Goal: Navigation & Orientation: Find specific page/section

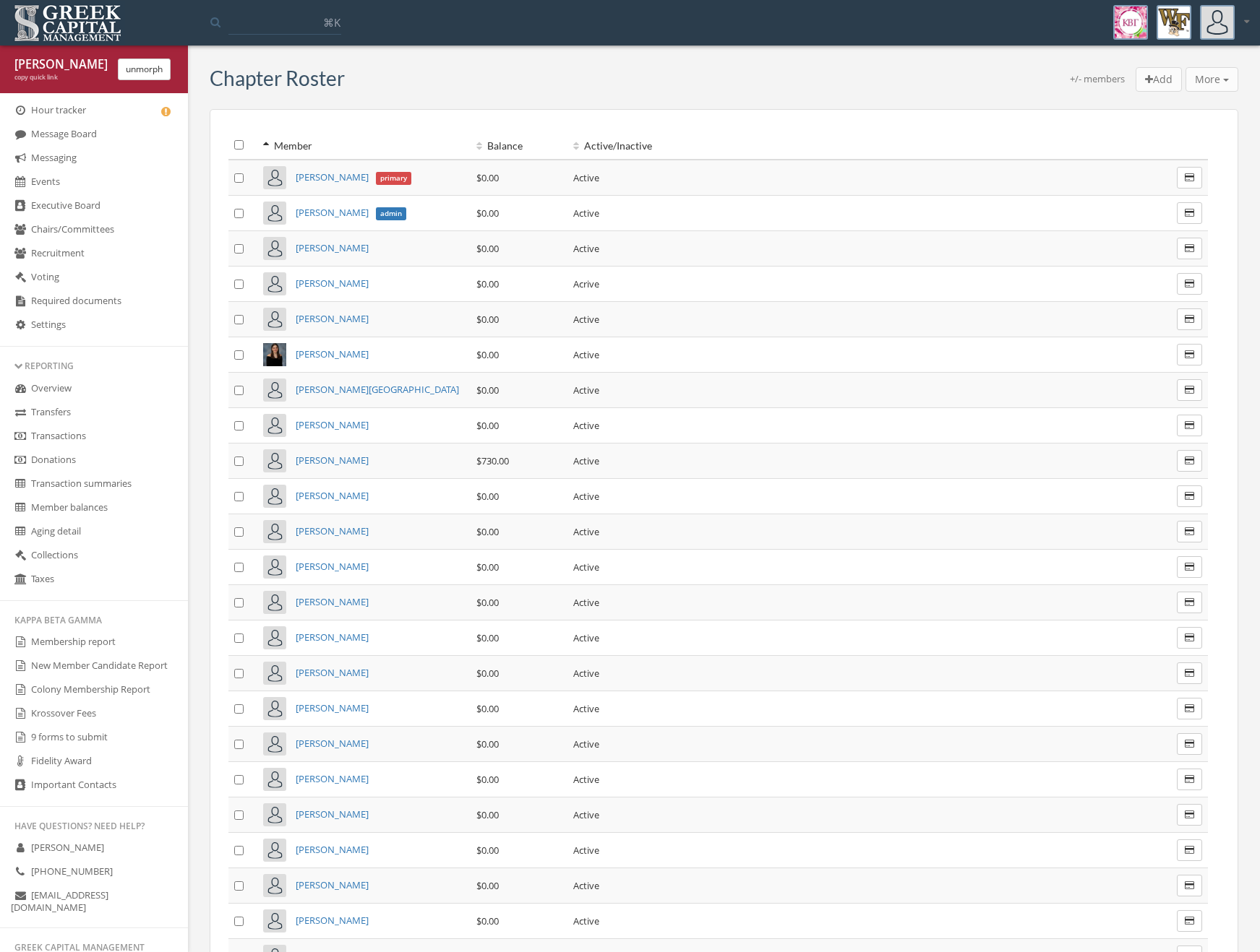
scroll to position [492, 0]
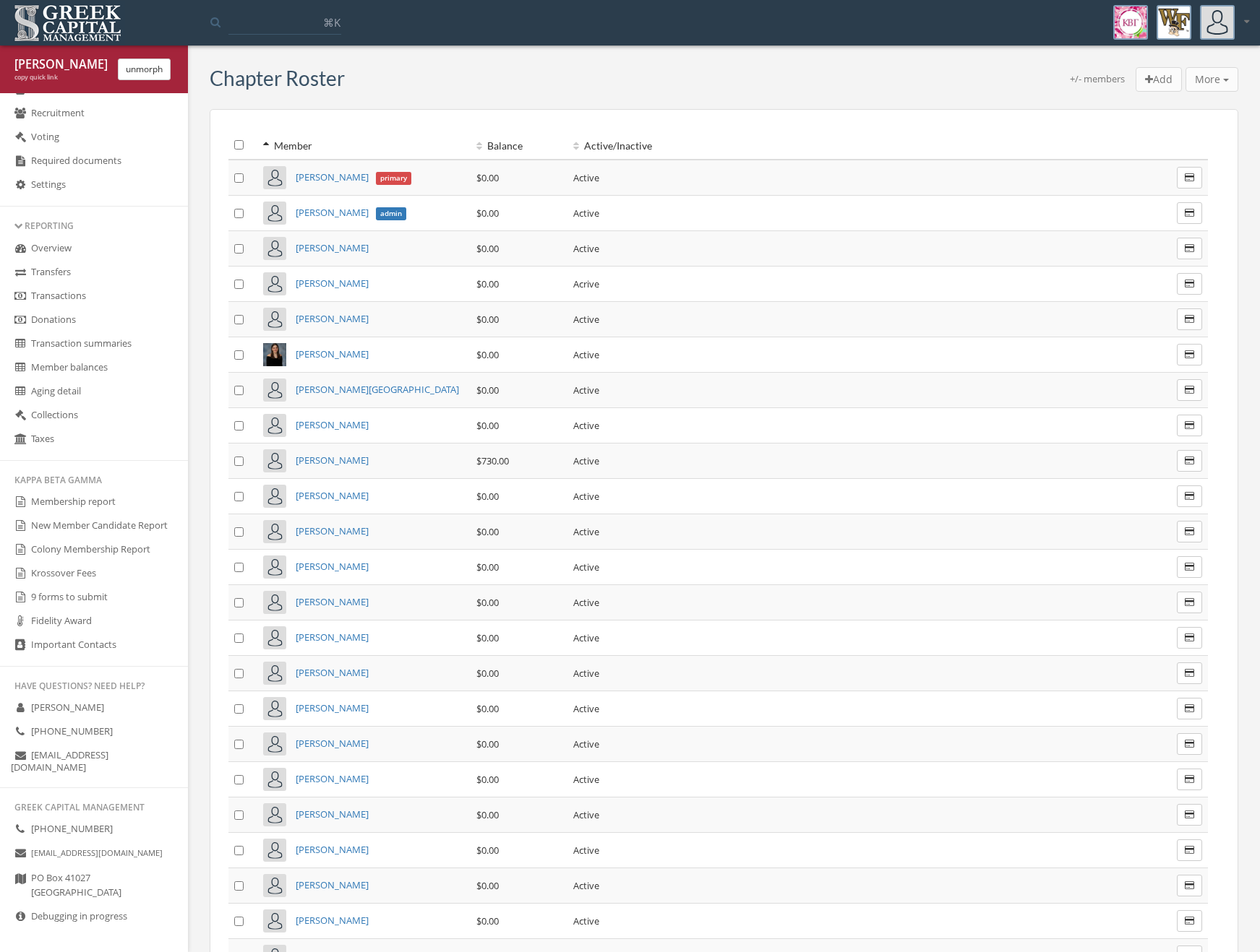
click at [103, 509] on link "Membership report" at bounding box center [94, 503] width 188 height 23
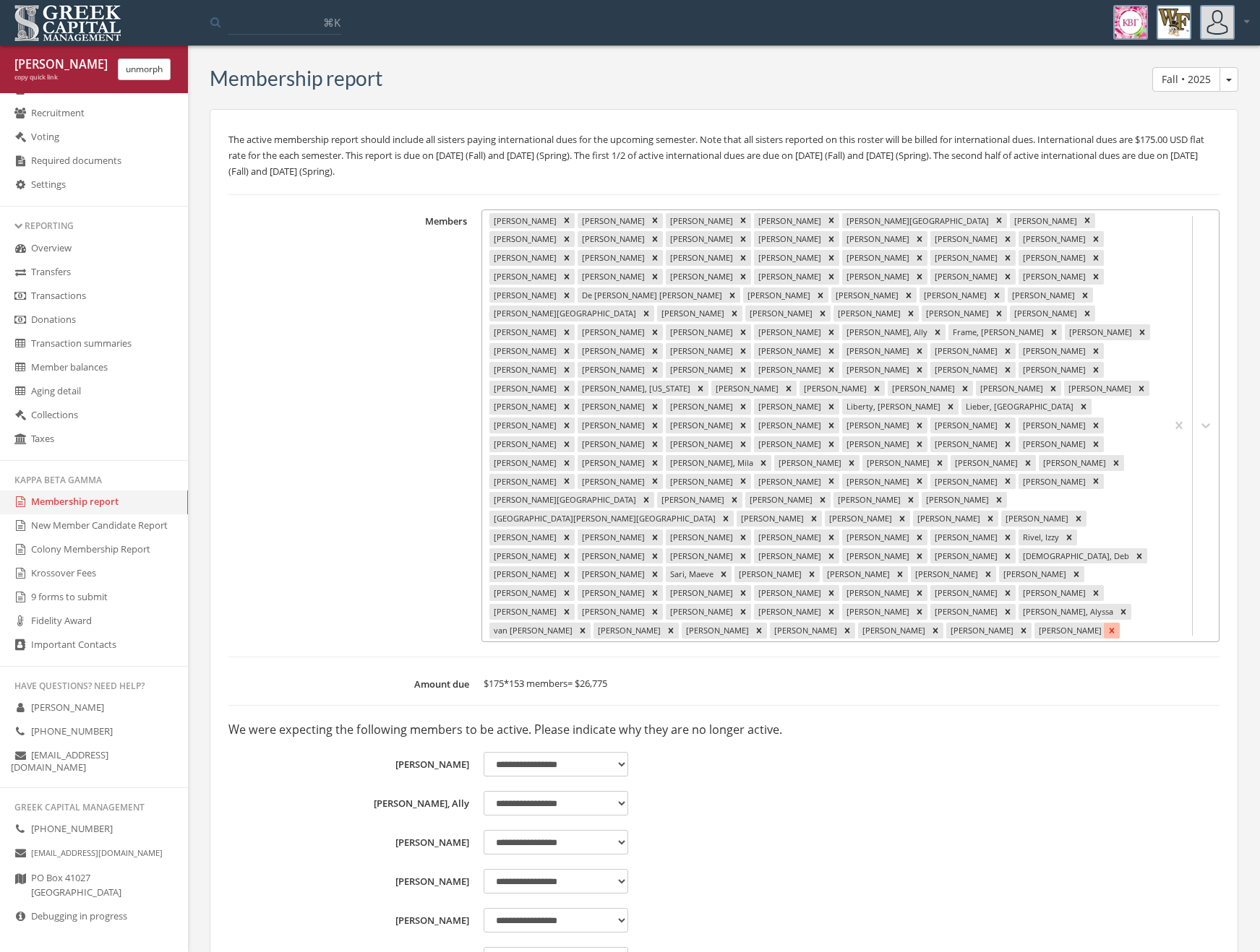
click at [1109, 628] on icon "Remove Zimmer, Mae" at bounding box center [1112, 631] width 5 height 5
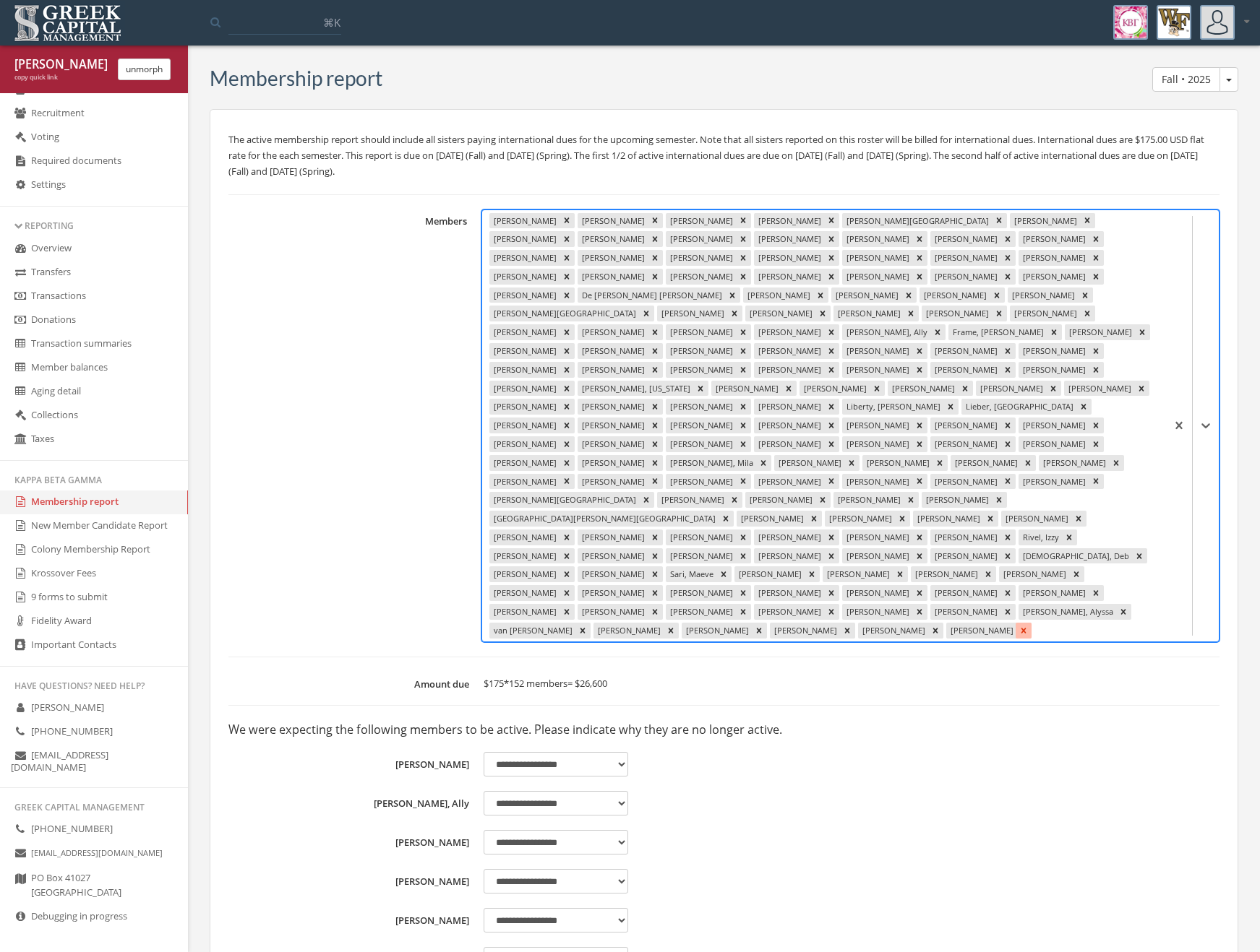
click at [826, 576] on div "[PERSON_NAME], [PERSON_NAME], [PERSON_NAME], [PERSON_NAME], [PERSON_NAME], [PER…" at bounding box center [823, 426] width 683 height 432
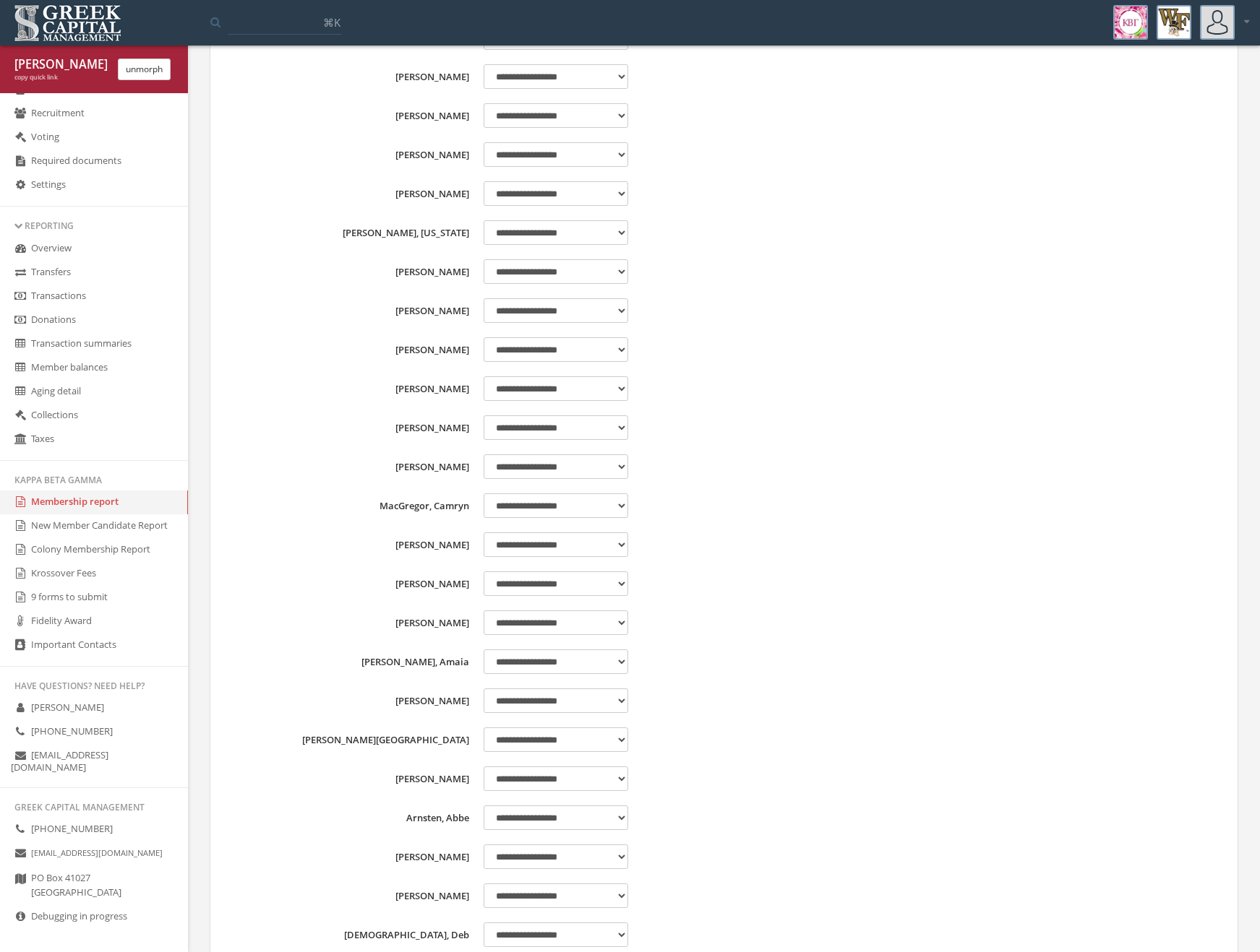
scroll to position [8385, 0]
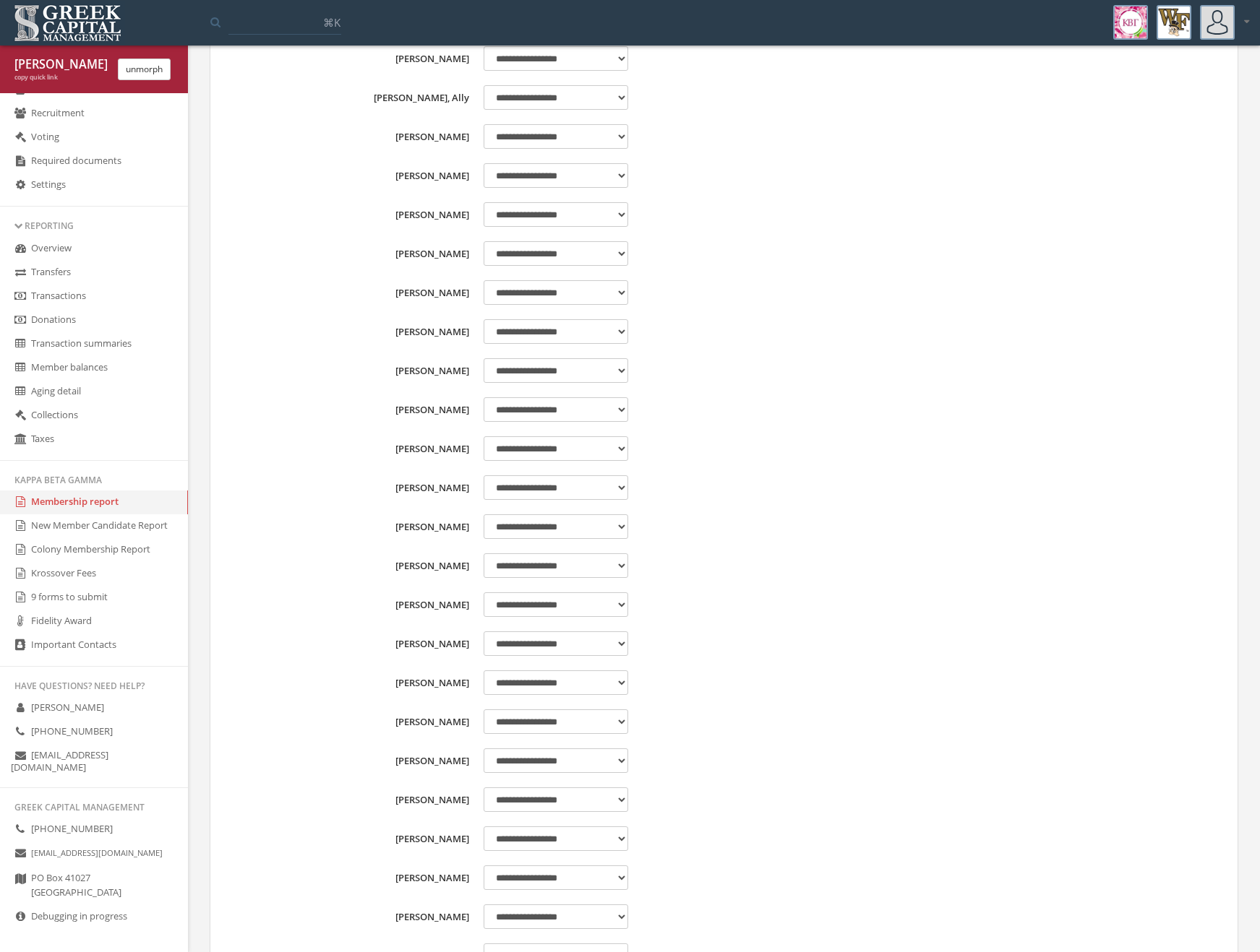
click at [50, 78] on div "copy quick link" at bounding box center [60, 78] width 92 height 9
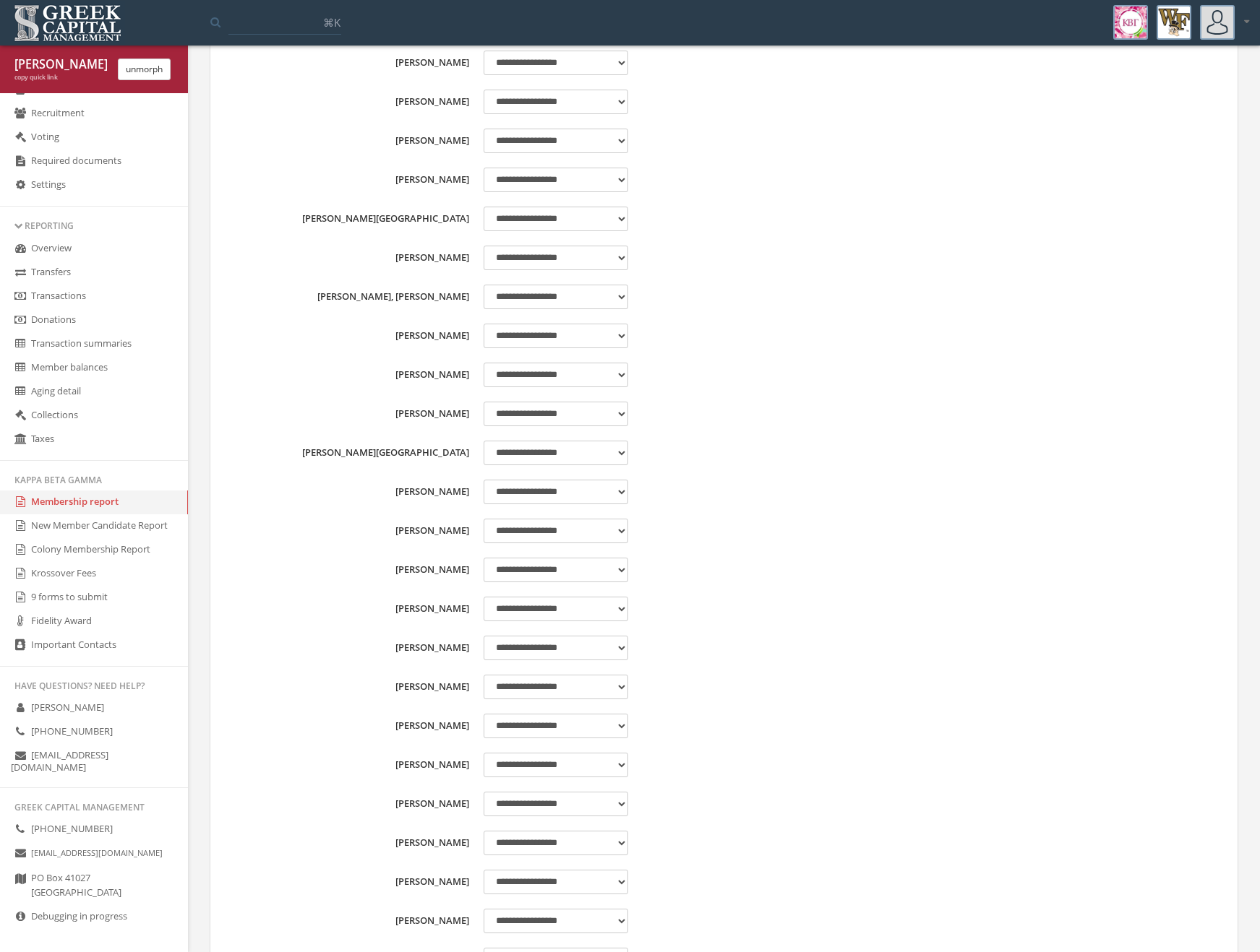
scroll to position [0, 0]
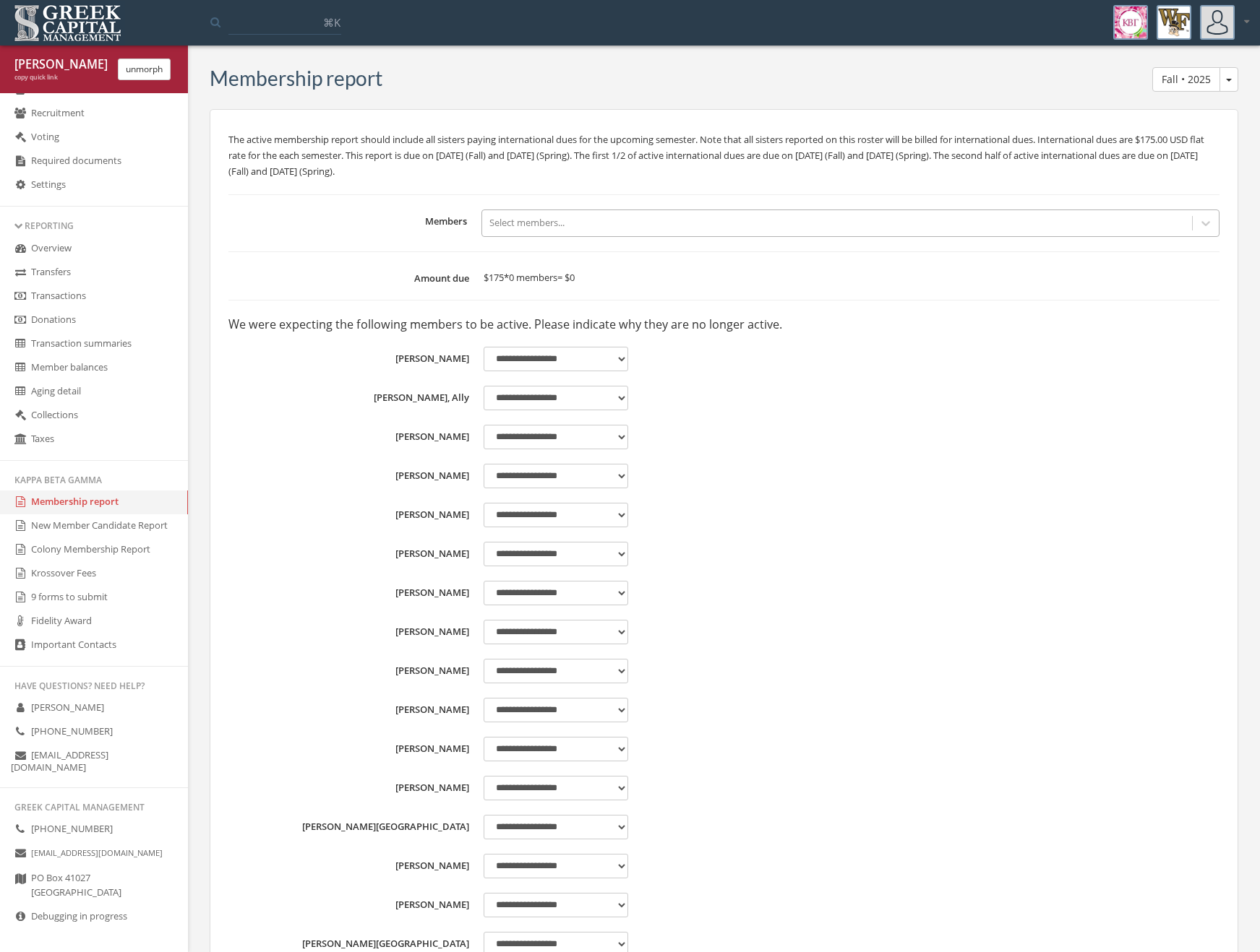
click at [60, 528] on link "New Member Candidate Report" at bounding box center [94, 526] width 188 height 23
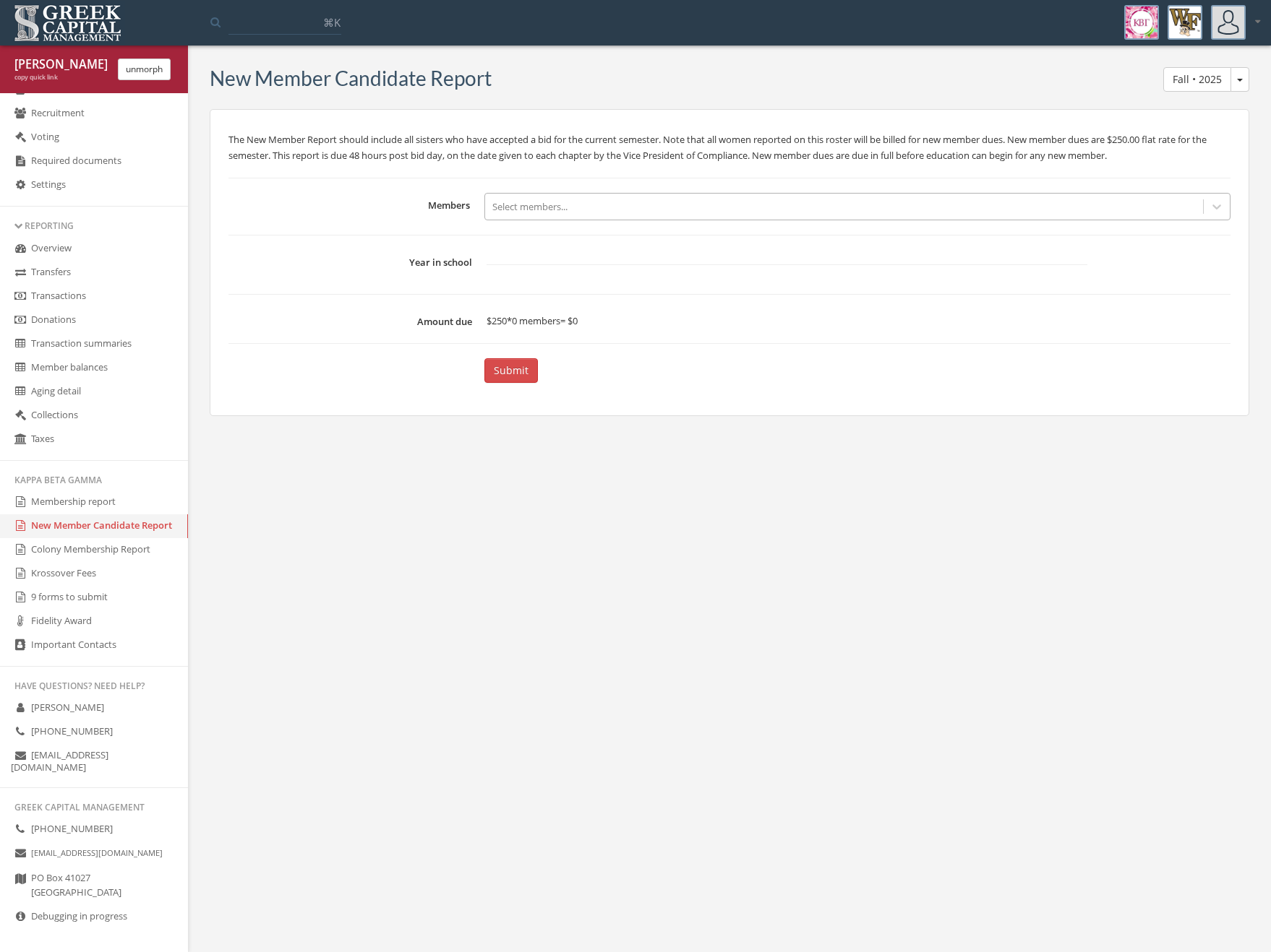
click at [80, 504] on link "Membership report" at bounding box center [94, 503] width 188 height 23
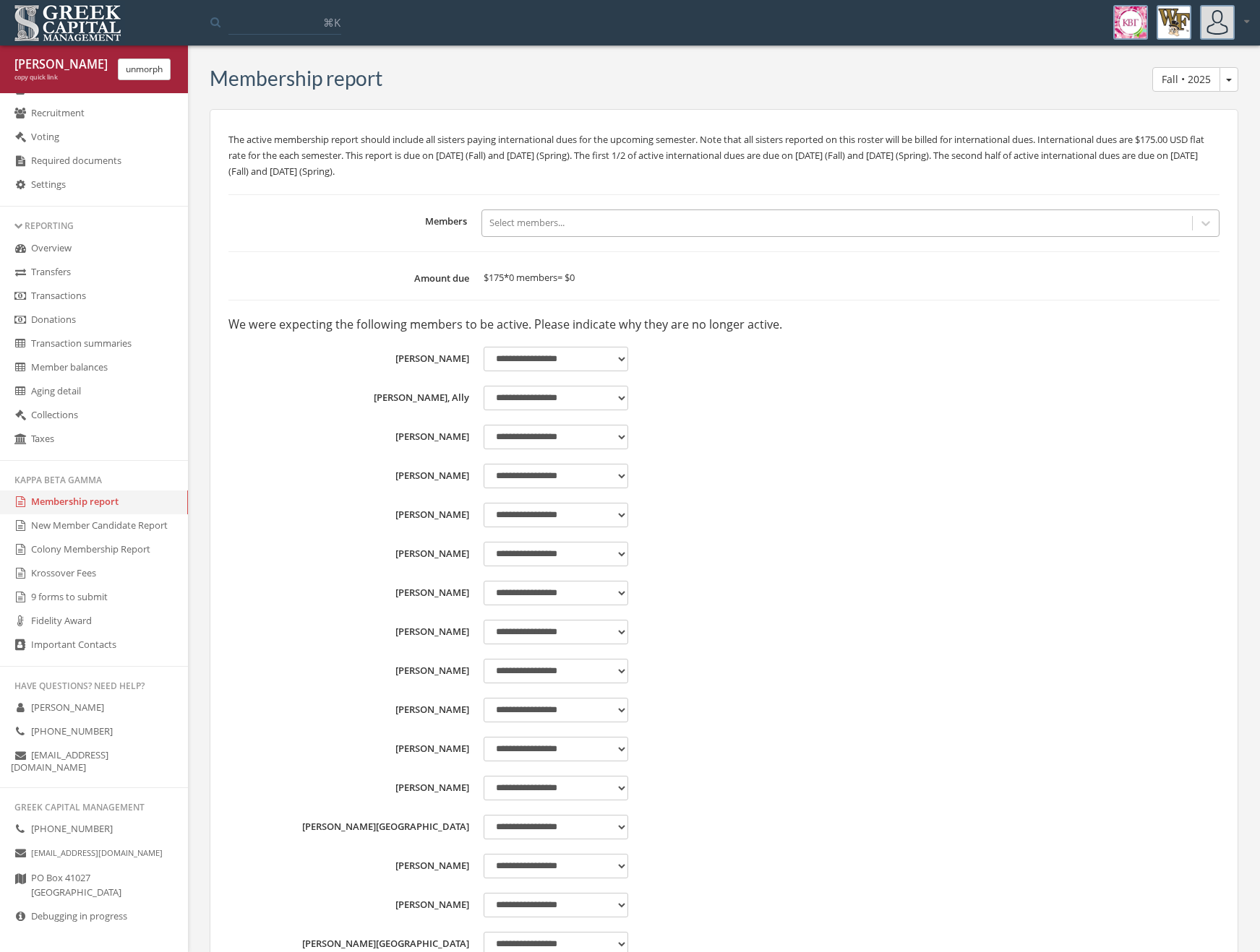
click at [525, 228] on div at bounding box center [837, 223] width 695 height 16
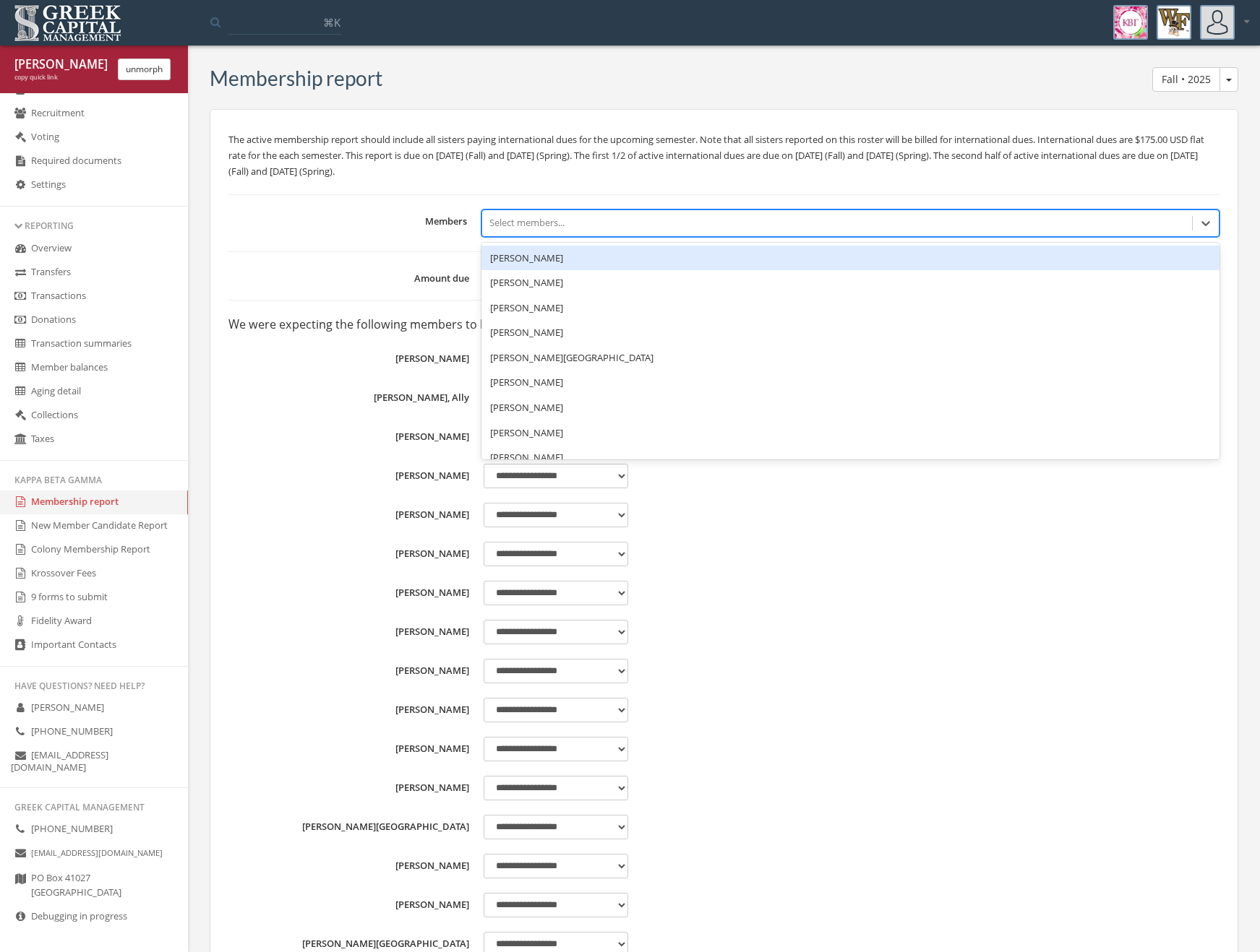
click at [2, 447] on link "Taxes" at bounding box center [94, 439] width 188 height 23
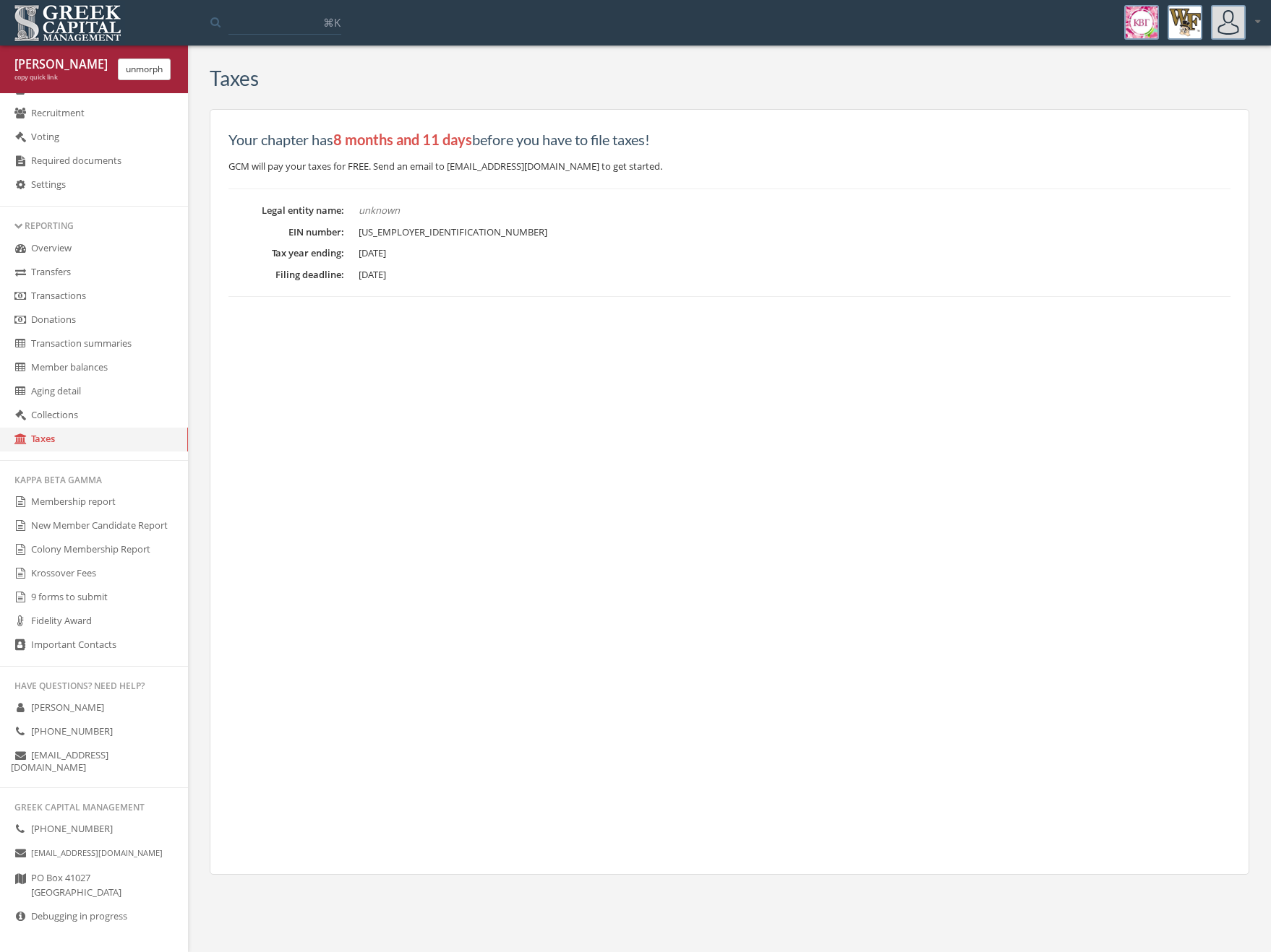
click at [19, 430] on link "Taxes" at bounding box center [94, 439] width 188 height 23
click at [32, 419] on link "Collections" at bounding box center [94, 416] width 188 height 23
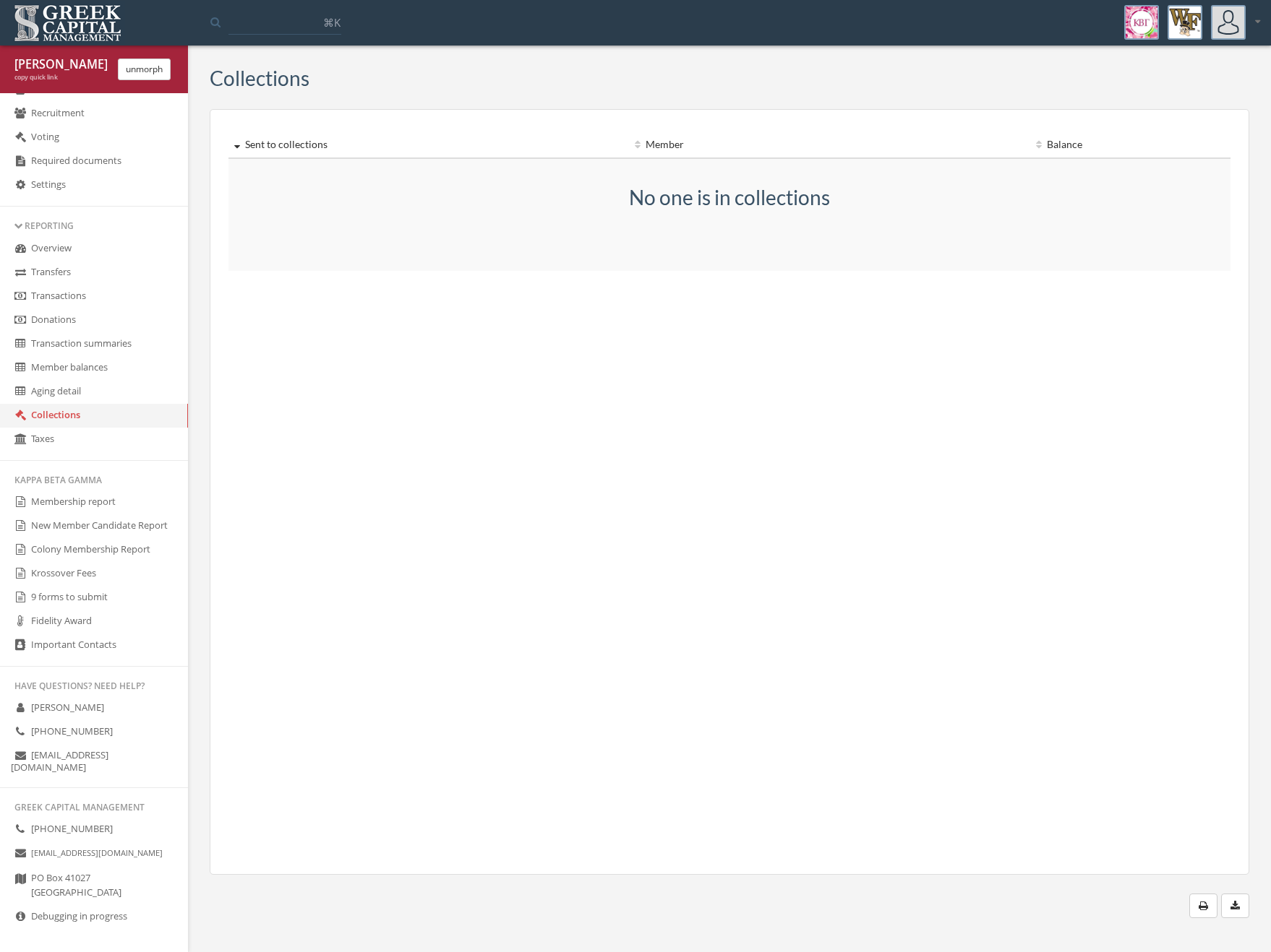
click at [74, 495] on link "Membership report" at bounding box center [94, 503] width 188 height 23
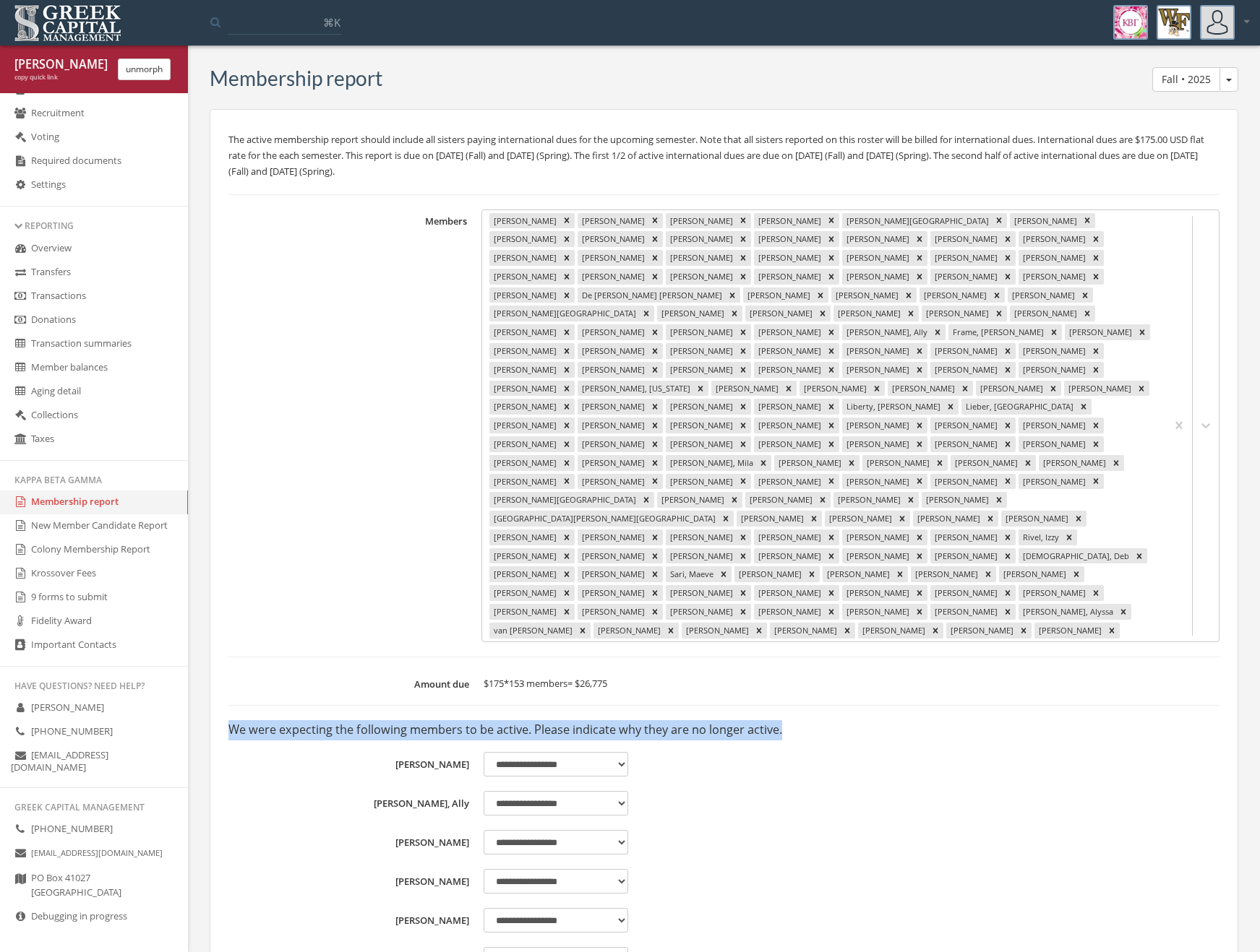
drag, startPoint x: 796, startPoint y: 672, endPoint x: 229, endPoint y: 680, distance: 567.1
click at [229, 720] on p "We were expecting the following members to be active. Please indicate why they …" at bounding box center [724, 730] width 991 height 20
copy p "We were expecting the following members to be active. Please indicate why they …"
click at [134, 65] on button "unmorph" at bounding box center [144, 69] width 52 height 22
